Goal: Information Seeking & Learning: Find contact information

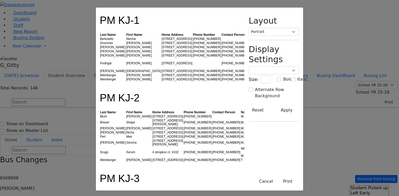
select select
click at [276, 181] on button "Cancel" at bounding box center [265, 182] width 21 height 10
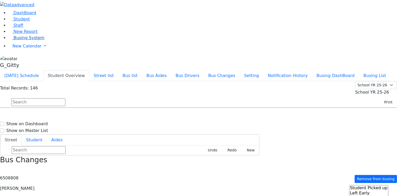
click at [26, 40] on span "Busing System" at bounding box center [28, 37] width 31 height 5
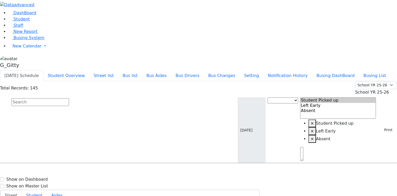
click at [69, 98] on input "text" at bounding box center [40, 102] width 58 height 8
type input "h"
click at [15, 28] on span "Staff" at bounding box center [18, 25] width 10 height 5
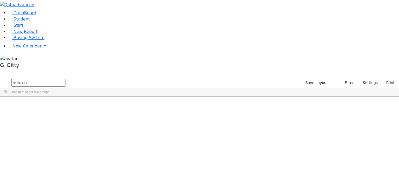
click at [65, 79] on input "text" at bounding box center [38, 83] width 54 height 8
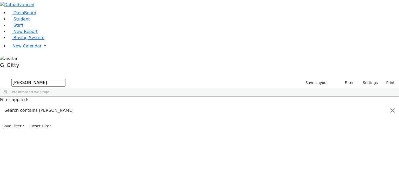
type input "hench"
click at [48, 112] on div "Kohn" at bounding box center [35, 115] width 23 height 7
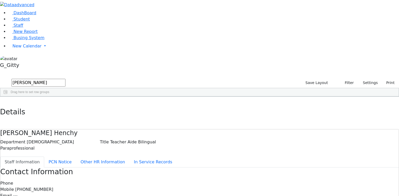
click at [53, 187] on span "(845) 797-1436" at bounding box center [34, 189] width 38 height 5
click at [8, 97] on button "button" at bounding box center [4, 102] width 8 height 11
click at [23, 40] on span "Busing System" at bounding box center [28, 37] width 31 height 5
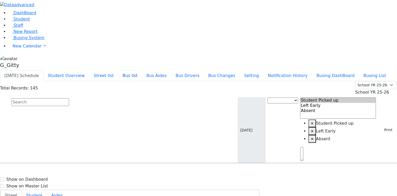
click at [142, 70] on button "Bus list" at bounding box center [130, 75] width 24 height 11
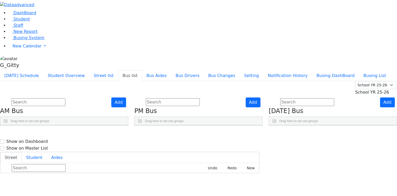
drag, startPoint x: 214, startPoint y: 81, endPoint x: 246, endPoint y: 82, distance: 31.9
click at [208, 134] on div at bounding box center [207, 138] width 2 height 8
drag, startPoint x: 182, startPoint y: 79, endPoint x: 187, endPoint y: 78, distance: 5.2
click at [192, 134] on div "Aides" at bounding box center [174, 138] width 65 height 8
drag, startPoint x: 184, startPoint y: 74, endPoint x: 188, endPoint y: 74, distance: 4.2
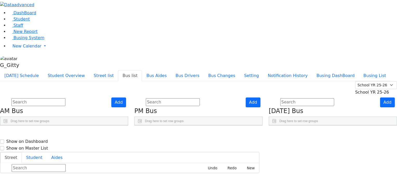
click at [150, 125] on div at bounding box center [149, 129] width 2 height 8
drag, startPoint x: 102, startPoint y: 74, endPoint x: 131, endPoint y: 77, distance: 28.9
click at [70, 125] on div at bounding box center [69, 129] width 2 height 8
drag, startPoint x: 67, startPoint y: 74, endPoint x: 74, endPoint y: 74, distance: 7.0
click at [15, 125] on div at bounding box center [14, 129] width 2 height 8
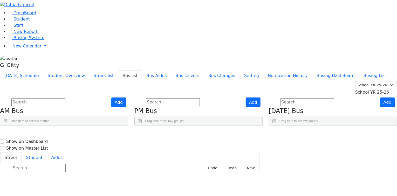
click at [2, 70] on aside "DashBoard Student Staff New Report Busing System" at bounding box center [198, 35] width 397 height 70
click at [31, 70] on aside "DashBoard Student Staff New Report Busing System" at bounding box center [198, 35] width 397 height 70
click at [171, 98] on div "Add PM Bus Drag here to set row groups Drag here to set column labels BusNumber" at bounding box center [198, 112] width 134 height 28
click at [185, 98] on input "text" at bounding box center [173, 102] width 54 height 8
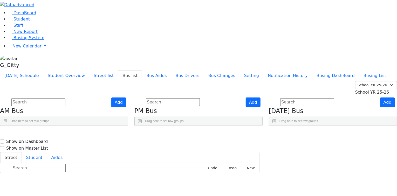
click at [180, 70] on div "[DATE] Schedule Student Overview Street list Bus list Bus Aides Bus Drivers Bus…" at bounding box center [198, 75] width 397 height 11
click at [189, 98] on input "text" at bounding box center [173, 102] width 54 height 8
click at [172, 98] on div "Add PM Bus Drag here to set row groups Drag here to set column labels [GEOGRAPH…" at bounding box center [198, 112] width 134 height 28
click at [131, 117] on div "Add AM Bus Drag here to set row groups Drag here to set column labels [GEOGRAPH…" at bounding box center [64, 112] width 134 height 28
click at [131, 113] on div "Add AM Bus Drag here to set row groups Drag here to set column labels [GEOGRAPH…" at bounding box center [64, 112] width 134 height 28
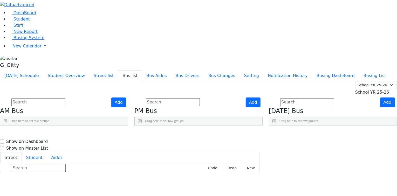
click at [215, 185] on span "[PERSON_NAME]" at bounding box center [200, 187] width 30 height 5
select select "[PERSON_NAME]"
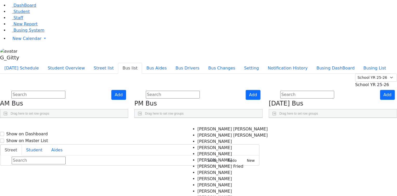
click at [162, 196] on span "×" at bounding box center [161, 198] width 2 height 4
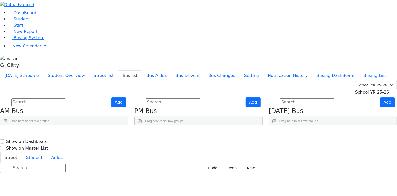
click at [131, 112] on div "Add AM Bus Drag here to set row groups Drag here to set column labels [GEOGRAPH…" at bounding box center [64, 112] width 134 height 28
drag, startPoint x: 214, startPoint y: 66, endPoint x: 248, endPoint y: 67, distance: 34.0
click at [248, 125] on div "BusNumber Aides" at bounding box center [199, 133] width 128 height 17
drag, startPoint x: 181, startPoint y: 66, endPoint x: 191, endPoint y: 65, distance: 9.9
click at [153, 125] on div at bounding box center [152, 129] width 2 height 8
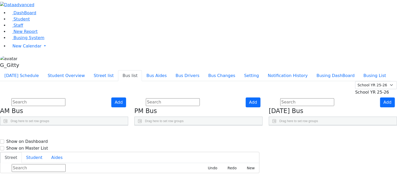
click at [171, 112] on div "Add PM Bus Drag here to set row groups Drag here to set column labels [GEOGRAPH…" at bounding box center [198, 112] width 134 height 28
click at [22, 22] on span "Student" at bounding box center [21, 19] width 16 height 5
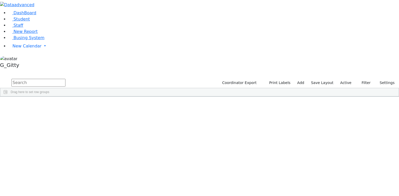
click at [65, 79] on input "text" at bounding box center [38, 83] width 54 height 8
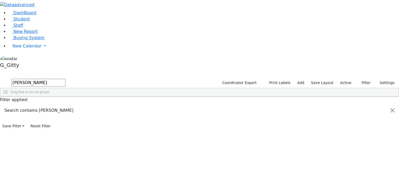
type input "[PERSON_NAME]"
click at [66, 156] on div "Kolakowski" at bounding box center [49, 159] width 33 height 7
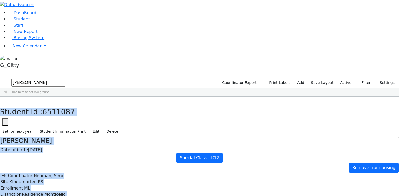
scroll to position [50, 0]
drag, startPoint x: 88, startPoint y: 7, endPoint x: 270, endPoint y: 177, distance: 249.0
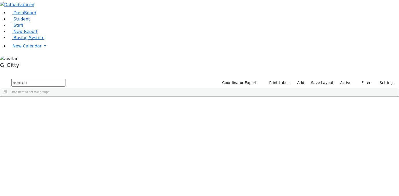
click at [30, 22] on link "Student" at bounding box center [19, 19] width 22 height 5
click at [65, 79] on input "text" at bounding box center [38, 83] width 54 height 8
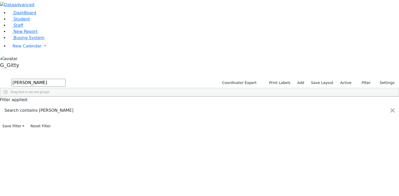
type input "hirsch"
click at [66, 120] on div "Hirsch" at bounding box center [49, 123] width 33 height 7
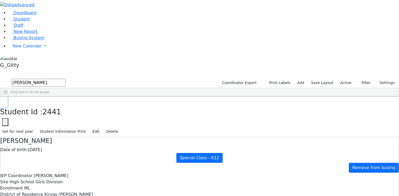
click at [5, 101] on icon "button" at bounding box center [3, 102] width 3 height 3
click at [65, 79] on input "hirsch" at bounding box center [38, 83] width 54 height 8
click at [65, 79] on input "text" at bounding box center [38, 83] width 54 height 8
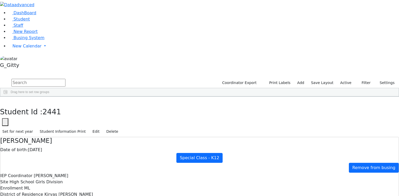
click at [65, 79] on input "text" at bounding box center [38, 83] width 54 height 8
click at [15, 28] on span "Staff" at bounding box center [18, 25] width 10 height 5
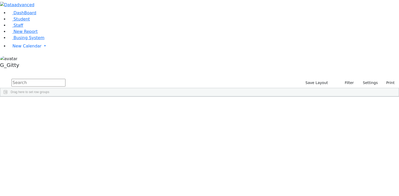
click at [65, 79] on input "text" at bounding box center [38, 83] width 54 height 8
click at [48, 188] on div "Berkowitz" at bounding box center [35, 191] width 23 height 7
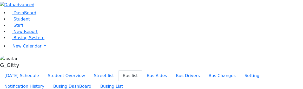
select select "211"
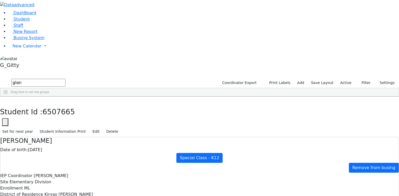
scroll to position [50, 0]
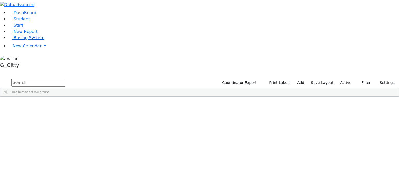
click at [20, 40] on link "Busing System" at bounding box center [26, 37] width 36 height 5
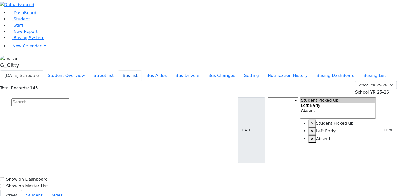
click at [142, 70] on button "Bus list" at bounding box center [130, 75] width 24 height 11
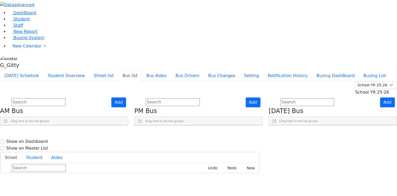
drag, startPoint x: 181, startPoint y: 74, endPoint x: 196, endPoint y: 74, distance: 15.3
click at [157, 125] on div at bounding box center [156, 129] width 2 height 8
drag, startPoint x: 228, startPoint y: 72, endPoint x: 262, endPoint y: 78, distance: 34.5
click at [262, 125] on div "BusNumber Aides" at bounding box center [199, 133] width 128 height 17
drag, startPoint x: 103, startPoint y: 73, endPoint x: 134, endPoint y: 75, distance: 32.0
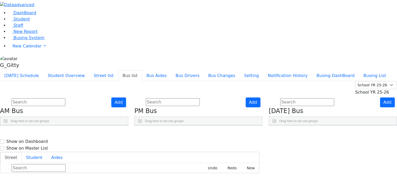
click at [73, 125] on div at bounding box center [72, 129] width 2 height 8
drag, startPoint x: 70, startPoint y: 75, endPoint x: 77, endPoint y: 76, distance: 6.6
click at [17, 125] on div at bounding box center [16, 129] width 2 height 8
click at [38, 70] on aside "DashBoard Student Staff New Report Busing System" at bounding box center [198, 35] width 397 height 70
click at [39, 70] on aside "DashBoard Student Staff New Report Busing System" at bounding box center [198, 35] width 397 height 70
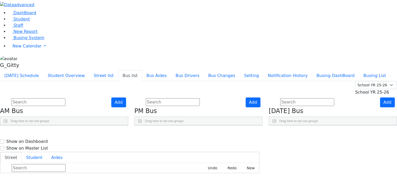
click at [39, 70] on aside "DashBoard Student Staff New Report Busing System" at bounding box center [198, 35] width 397 height 70
click at [65, 98] on input "text" at bounding box center [38, 102] width 54 height 8
click at [190, 98] on input "text" at bounding box center [173, 102] width 54 height 8
click at [153, 70] on div "[DATE] Schedule Student Overview Street list Bus list Bus Aides Bus Drivers Bus…" at bounding box center [198, 75] width 397 height 11
click at [65, 98] on input "text" at bounding box center [38, 102] width 54 height 8
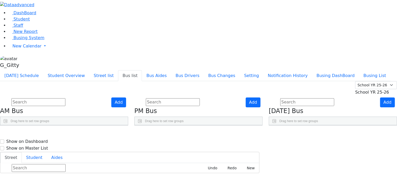
click at [194, 98] on input "text" at bounding box center [173, 102] width 54 height 8
click at [177, 81] on div "Summer YR 25 School YR 25-26 Summer YR 25 School YR 24-25 Summer YR 24 School Y…" at bounding box center [198, 88] width 397 height 14
click at [192, 107] on h4 "PM Bus" at bounding box center [198, 111] width 128 height 8
click at [188, 98] on input "text" at bounding box center [173, 102] width 54 height 8
drag, startPoint x: 314, startPoint y: 45, endPoint x: 286, endPoint y: 31, distance: 31.6
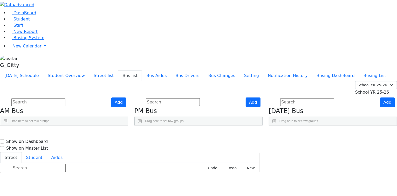
click at [312, 98] on input "text" at bounding box center [307, 102] width 54 height 8
click at [275, 70] on div "[DATE] Schedule Student Overview Street list Bus list Bus Aides Bus Drivers Bus…" at bounding box center [198, 75] width 397 height 11
click at [200, 98] on input "text" at bounding box center [173, 102] width 54 height 8
click at [65, 98] on input "text" at bounding box center [38, 102] width 54 height 8
click at [27, 70] on aside "DashBoard Student Staff New Report Busing System" at bounding box center [198, 35] width 397 height 70
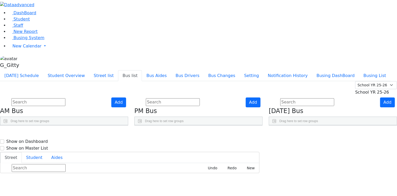
click at [37, 70] on aside "DashBoard Student Staff New Report Busing System" at bounding box center [198, 35] width 397 height 70
click at [65, 98] on input "text" at bounding box center [38, 102] width 54 height 8
click at [200, 98] on input "text" at bounding box center [173, 102] width 54 height 8
click at [316, 98] on input "text" at bounding box center [307, 102] width 54 height 8
click at [200, 98] on input "text" at bounding box center [173, 102] width 54 height 8
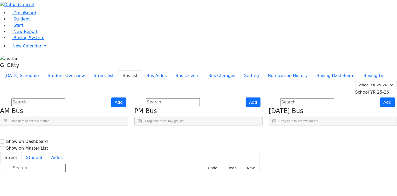
click at [65, 98] on input "text" at bounding box center [38, 102] width 54 height 8
click at [200, 98] on input "text" at bounding box center [173, 102] width 54 height 8
click at [313, 98] on input "text" at bounding box center [307, 102] width 54 height 8
click at [282, 70] on div "[DATE] Schedule Student Overview Street list Bus list Bus Aides Bus Drivers Bus…" at bounding box center [198, 75] width 397 height 11
click at [193, 98] on input "text" at bounding box center [173, 102] width 54 height 8
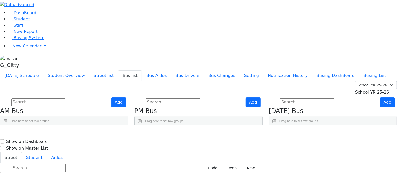
click at [65, 98] on input "text" at bounding box center [38, 102] width 54 height 8
click at [50, 70] on aside "DashBoard Student Staff New Report Busing System" at bounding box center [198, 35] width 397 height 70
click at [36, 70] on aside "DashBoard Student Staff New Report Busing System" at bounding box center [198, 35] width 397 height 70
click at [44, 70] on aside "DashBoard Student Staff New Report Busing System" at bounding box center [198, 35] width 397 height 70
click at [13, 70] on aside "DashBoard Student Staff New Report Busing System" at bounding box center [198, 35] width 397 height 70
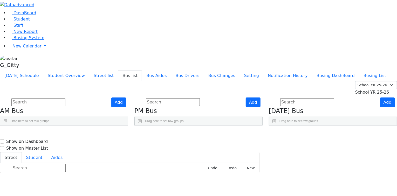
click at [42, 70] on aside "DashBoard Student Staff New Report Busing System" at bounding box center [198, 35] width 397 height 70
click at [33, 70] on aside "DashBoard Student Staff New Report Busing System" at bounding box center [198, 35] width 397 height 70
click at [131, 109] on div "Add AM Bus Drag here to set row groups Drag here to set column labels [GEOGRAPH…" at bounding box center [64, 112] width 134 height 28
click at [172, 98] on div "Add PM Bus Drag here to set row groups Drag here to set column labels [GEOGRAPH…" at bounding box center [198, 112] width 134 height 28
drag, startPoint x: 169, startPoint y: 67, endPoint x: 161, endPoint y: 32, distance: 36.5
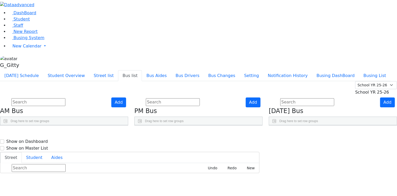
click at [131, 98] on div "Add AM Bus Drag here to set row groups Drag here to set column labels [GEOGRAPH…" at bounding box center [64, 112] width 134 height 28
click at [156, 70] on div "[DATE] Schedule Student Overview Street list Bus list Bus Aides Bus Drivers Bus…" at bounding box center [198, 75] width 397 height 11
click at [191, 98] on input "text" at bounding box center [173, 102] width 54 height 8
click at [300, 98] on input "text" at bounding box center [307, 102] width 54 height 8
click at [252, 70] on div "[DATE] Schedule Student Overview Street list Bus list Bus Aides Bus Drivers Bus…" at bounding box center [198, 75] width 397 height 11
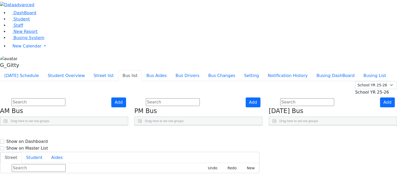
click at [196, 98] on input "text" at bounding box center [173, 102] width 54 height 8
click at [100, 81] on div "Summer YR 25 School YR 25-26 Summer YR 25 School YR 24-25 Summer YR 24 School Y…" at bounding box center [198, 103] width 397 height 45
click at [65, 98] on input "text" at bounding box center [38, 102] width 54 height 8
click at [85, 70] on div "[DATE] Schedule Student Overview Street list Bus list Bus Aides Bus Drivers Bus…" at bounding box center [198, 75] width 397 height 11
click at [65, 98] on input "text" at bounding box center [38, 102] width 54 height 8
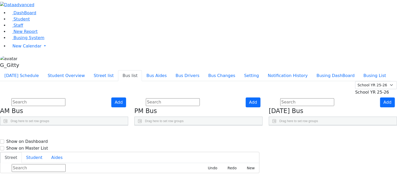
click at [200, 98] on input "text" at bounding box center [173, 102] width 54 height 8
click at [303, 98] on input "text" at bounding box center [307, 102] width 54 height 8
click at [274, 70] on ul "[DATE] Schedule Student Overview Street list Bus list Bus Aides Bus Drivers Bus…" at bounding box center [195, 75] width 391 height 11
click at [200, 98] on input "text" at bounding box center [173, 102] width 54 height 8
click at [65, 98] on input "text" at bounding box center [38, 102] width 54 height 8
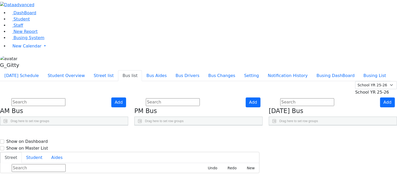
scroll to position [21, 0]
click at [45, 70] on aside "DashBoard Student Staff New Report Busing System" at bounding box center [198, 35] width 397 height 70
drag, startPoint x: 30, startPoint y: 119, endPoint x: 32, endPoint y: 123, distance: 5.1
click at [32, 70] on aside "DashBoard Student Staff New Report Busing System" at bounding box center [198, 35] width 397 height 70
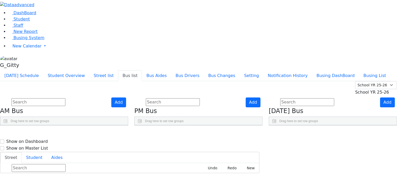
click at [47, 70] on aside "DashBoard Student Staff New Report Busing System" at bounding box center [198, 35] width 397 height 70
click at [37, 70] on aside "DashBoard Student Staff New Report Busing System" at bounding box center [198, 35] width 397 height 70
click at [65, 98] on input "text" at bounding box center [38, 102] width 54 height 8
click at [69, 81] on div "Summer YR 25 School YR 25-26 Summer YR 25 School YR 24-25 Summer YR 24 School Y…" at bounding box center [198, 88] width 397 height 14
click at [65, 98] on input "text" at bounding box center [38, 102] width 54 height 8
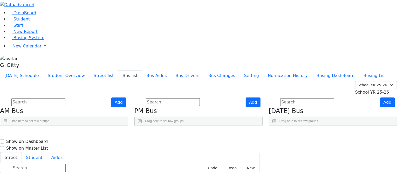
click at [71, 81] on div "Summer YR 25 School YR 25-26 Summer YR 25 School YR 24-25 Summer YR 24 School Y…" at bounding box center [198, 88] width 397 height 14
click at [65, 98] on input "text" at bounding box center [38, 102] width 54 height 8
click at [82, 70] on div "[DATE] Schedule Student Overview Street list Bus list Bus Aides Bus Drivers Bus…" at bounding box center [198, 75] width 397 height 11
click at [65, 98] on input "text" at bounding box center [38, 102] width 54 height 8
click at [76, 81] on div "Summer YR 25 School YR 25-26 Summer YR 25 School YR 24-25 Summer YR 24 School Y…" at bounding box center [198, 88] width 397 height 14
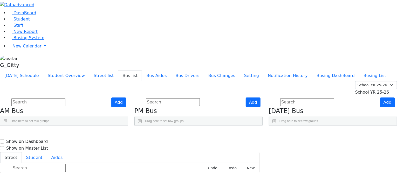
click at [65, 98] on input "text" at bounding box center [38, 102] width 54 height 8
click at [70, 81] on div "Summer YR 25 School YR 25-26 Summer YR 25 School YR 24-25 Summer YR 24 School Y…" at bounding box center [198, 88] width 397 height 14
click at [35, 70] on aside "DashBoard Student Staff New Report Busing System" at bounding box center [198, 35] width 397 height 70
click at [31, 70] on aside "DashBoard Student Staff New Report Busing System" at bounding box center [198, 35] width 397 height 70
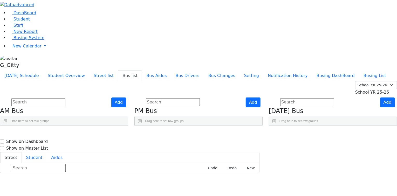
scroll to position [42, 0]
click at [11, 70] on aside "DashBoard Student Staff New Report Busing System" at bounding box center [198, 35] width 397 height 70
